Goal: Information Seeking & Learning: Learn about a topic

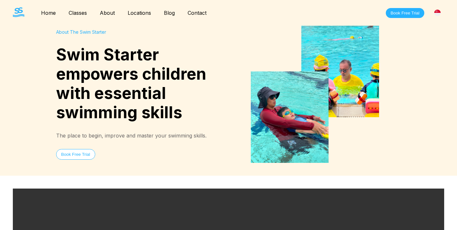
click at [169, 11] on link "Blog" at bounding box center [169, 13] width 24 height 6
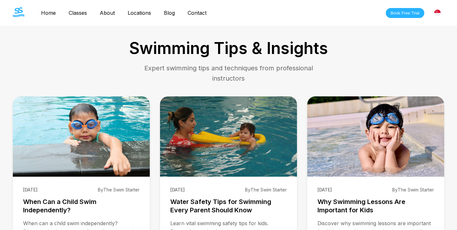
click at [205, 12] on link "Contact" at bounding box center [197, 13] width 32 height 6
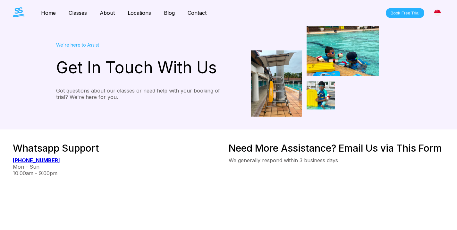
click at [438, 11] on img at bounding box center [437, 13] width 6 height 6
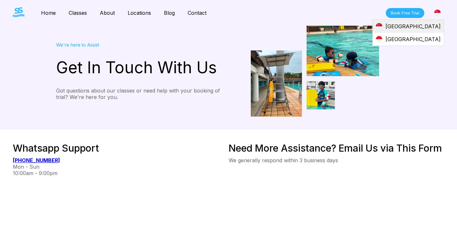
click at [435, 26] on div "[GEOGRAPHIC_DATA]" at bounding box center [408, 26] width 71 height 13
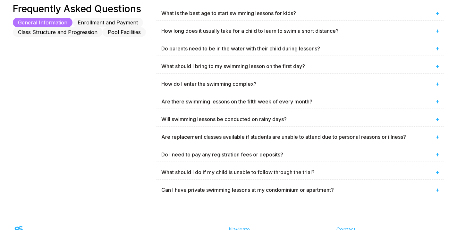
scroll to position [361, 0]
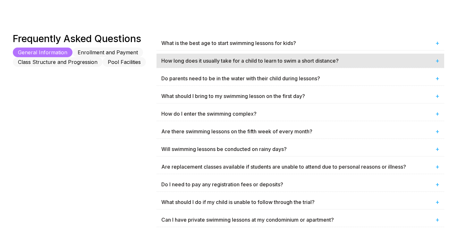
click at [279, 65] on div "How long does it usually take for a child to learn to swim a short distance? +" at bounding box center [300, 61] width 288 height 14
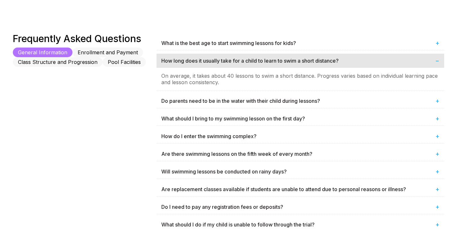
click at [279, 65] on div "How long does it usually take for a child to learn to swim a short distance? −" at bounding box center [300, 61] width 288 height 14
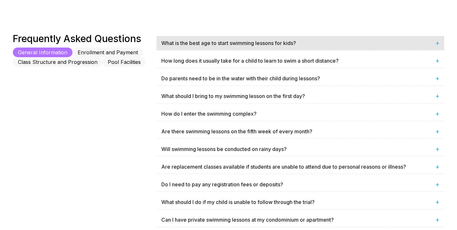
click at [271, 44] on div "What is the best age to start swimming lessons for kids? +" at bounding box center [300, 43] width 288 height 14
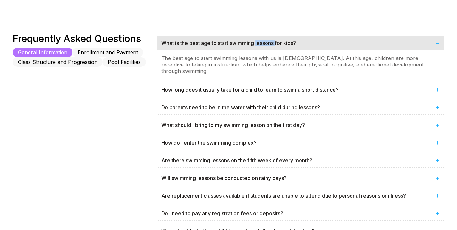
click at [271, 44] on div "What is the best age to start swimming lessons for kids? −" at bounding box center [300, 43] width 288 height 14
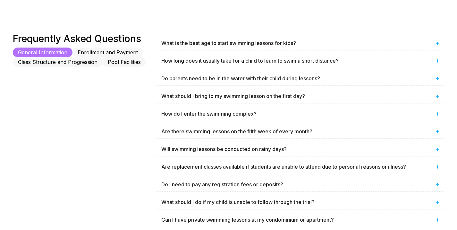
click at [108, 129] on div "Frequently Asked Questions General Information Enrollment and Payment Class Str…" at bounding box center [85, 131] width 144 height 197
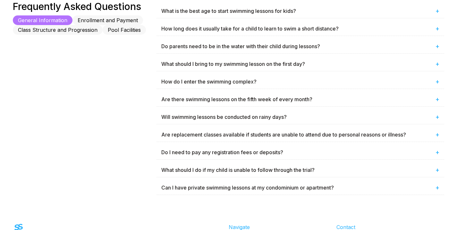
click at [103, 22] on button "Enrollment and Payment" at bounding box center [107, 20] width 71 height 10
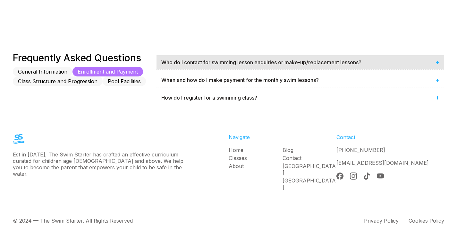
click at [238, 57] on div "Who do I contact for swimming lesson enquiries or make-up/replacement lessons? +" at bounding box center [300, 62] width 288 height 14
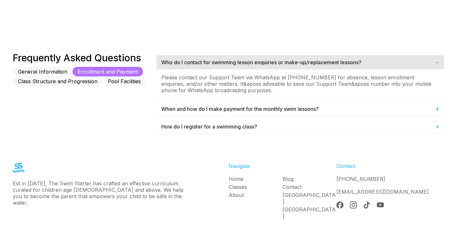
click at [238, 57] on div "Who do I contact for swimming lesson enquiries or make-up/replacement lessons? −" at bounding box center [300, 62] width 288 height 14
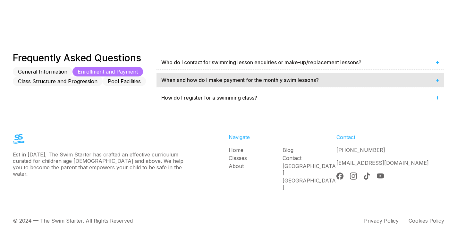
click at [247, 77] on div "When and how do I make payment for the monthly swim lessons? +" at bounding box center [300, 80] width 288 height 14
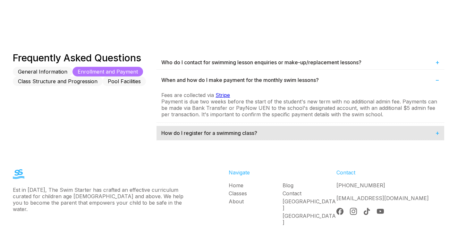
click at [238, 131] on div "How do I register for a swimming class? +" at bounding box center [300, 133] width 288 height 14
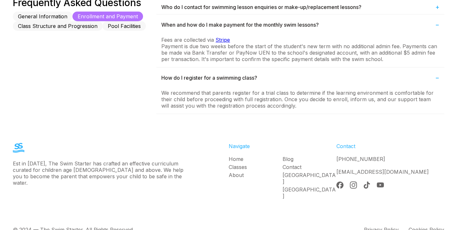
scroll to position [405, 0]
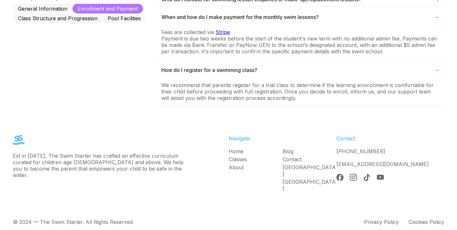
click at [239, 165] on link "About" at bounding box center [256, 167] width 54 height 6
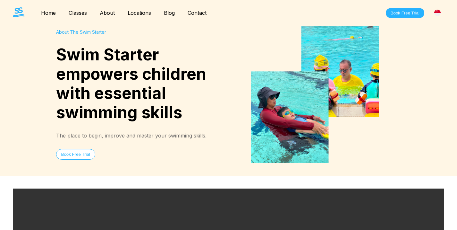
click at [81, 13] on link "Classes" at bounding box center [77, 13] width 31 height 6
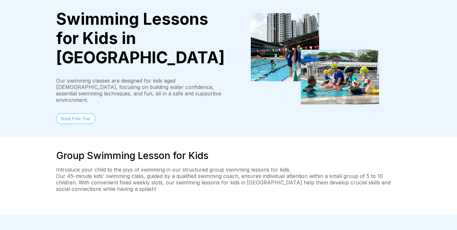
scroll to position [64, 0]
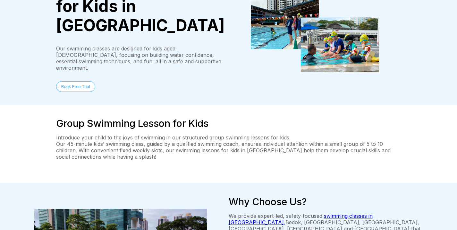
click at [58, 134] on p "Introduce your child to the joys of swimming in our structured group swimming l…" at bounding box center [228, 137] width 345 height 6
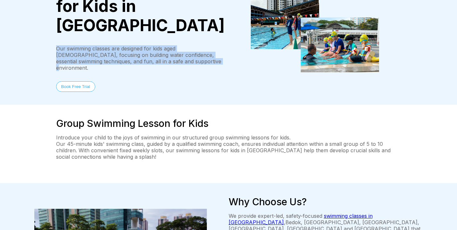
drag, startPoint x: 56, startPoint y: 27, endPoint x: 163, endPoint y: 44, distance: 107.9
click at [163, 45] on div "Our swimming classes are designed for kids aged [DEMOGRAPHIC_DATA], focusing on…" at bounding box center [142, 58] width 173 height 26
copy div "Our swimming classes are designed for kids aged [DEMOGRAPHIC_DATA], focusing on…"
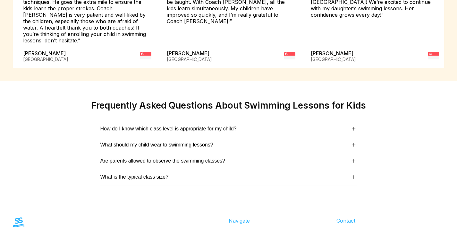
scroll to position [1557, 0]
